Goal: Information Seeking & Learning: Learn about a topic

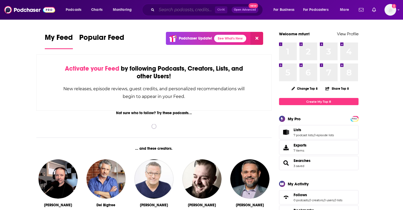
click at [186, 11] on input "Search podcasts, credits, & more..." at bounding box center [186, 10] width 58 height 8
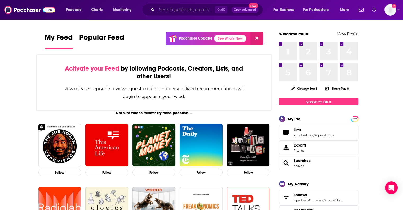
click at [172, 10] on input "Search podcasts, credits, & more..." at bounding box center [186, 10] width 58 height 8
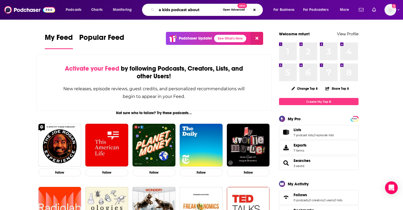
type input "a kids podcast about"
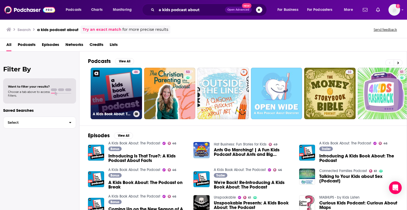
click at [108, 97] on link "46 A Kids Book About: The Podcast" at bounding box center [116, 93] width 51 height 51
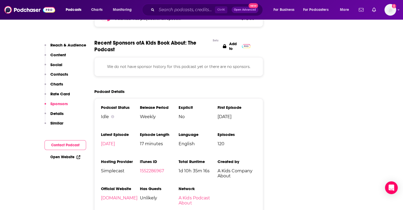
scroll to position [742, 0]
